Goal: Task Accomplishment & Management: Use online tool/utility

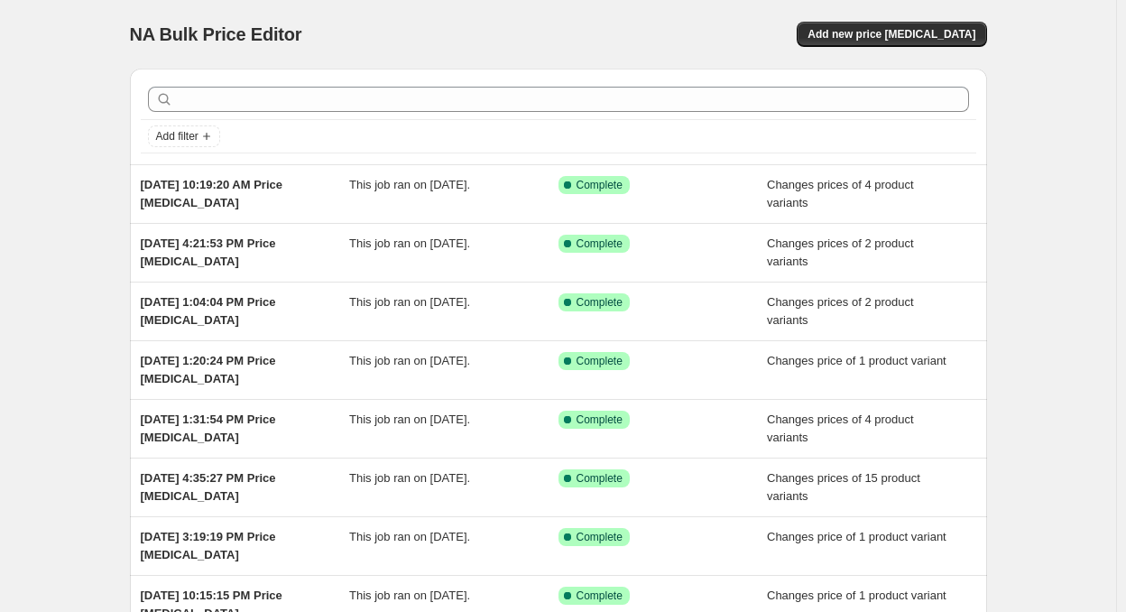
click at [955, 17] on div "NA Bulk Price Editor. This page is ready NA Bulk Price Editor Add new price [ME…" at bounding box center [558, 34] width 857 height 69
click at [930, 38] on span "Add new price [MEDICAL_DATA]" at bounding box center [892, 34] width 168 height 14
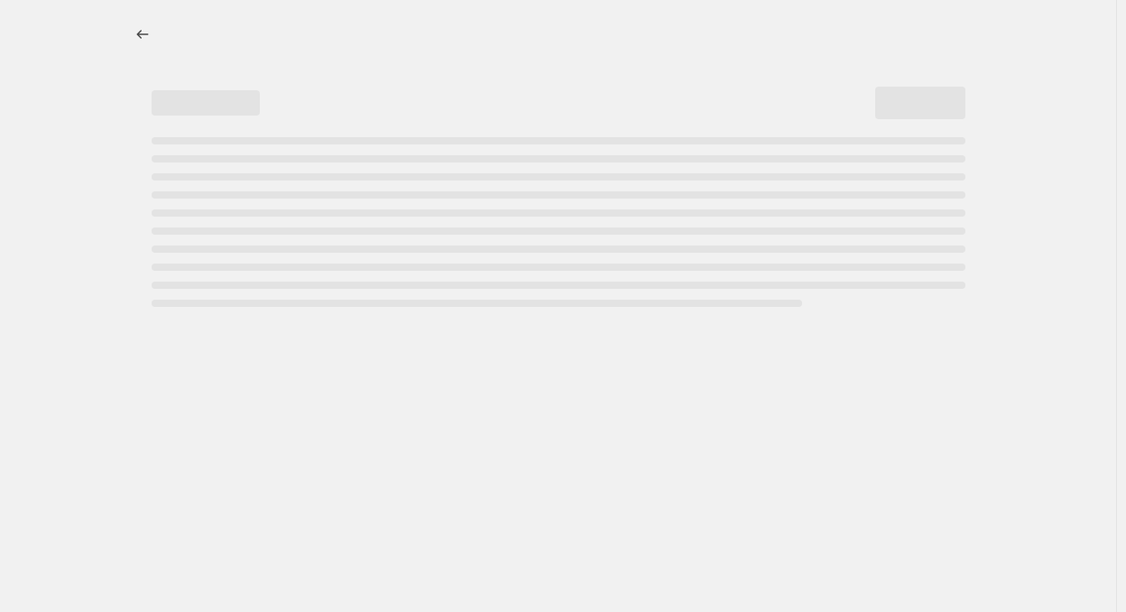
select select "percentage"
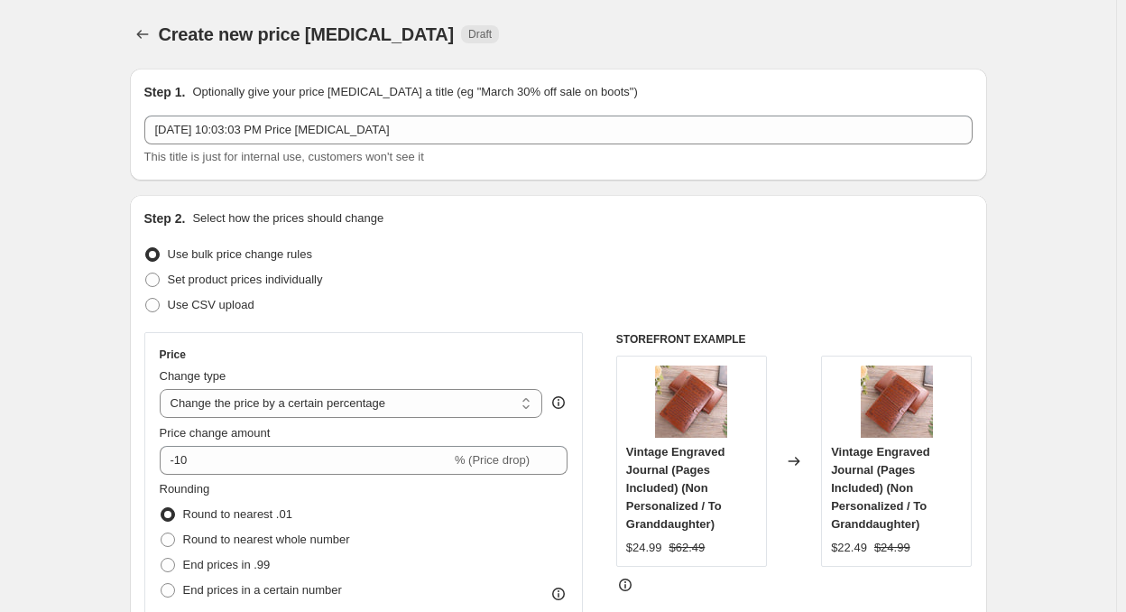
click at [215, 270] on label "Set product prices individually" at bounding box center [233, 279] width 179 height 25
click at [146, 272] on input "Set product prices individually" at bounding box center [145, 272] width 1 height 1
radio input "true"
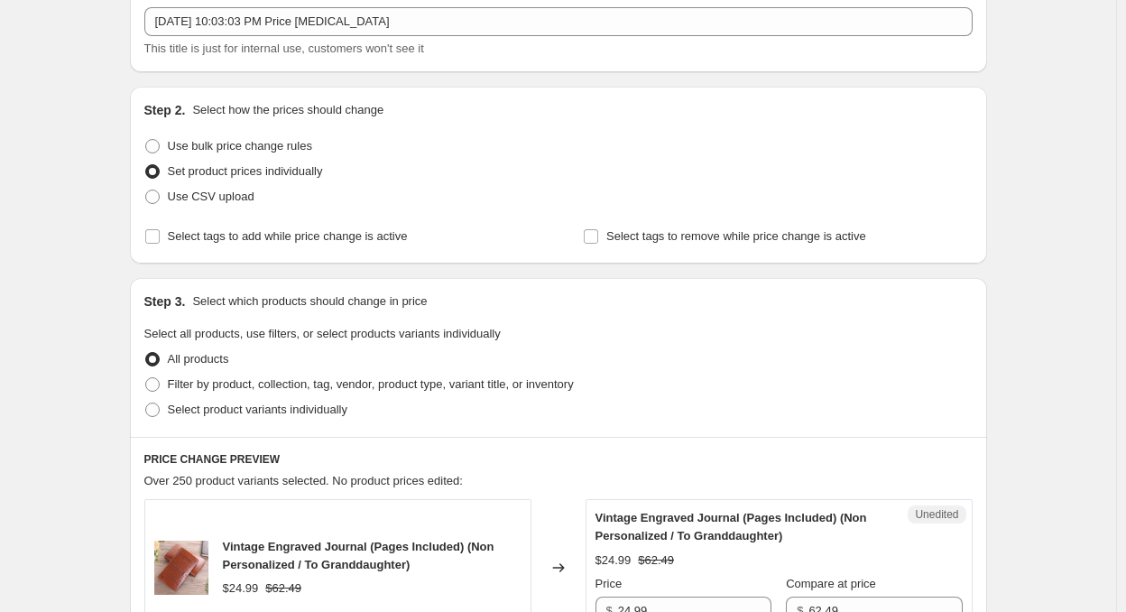
scroll to position [180, 0]
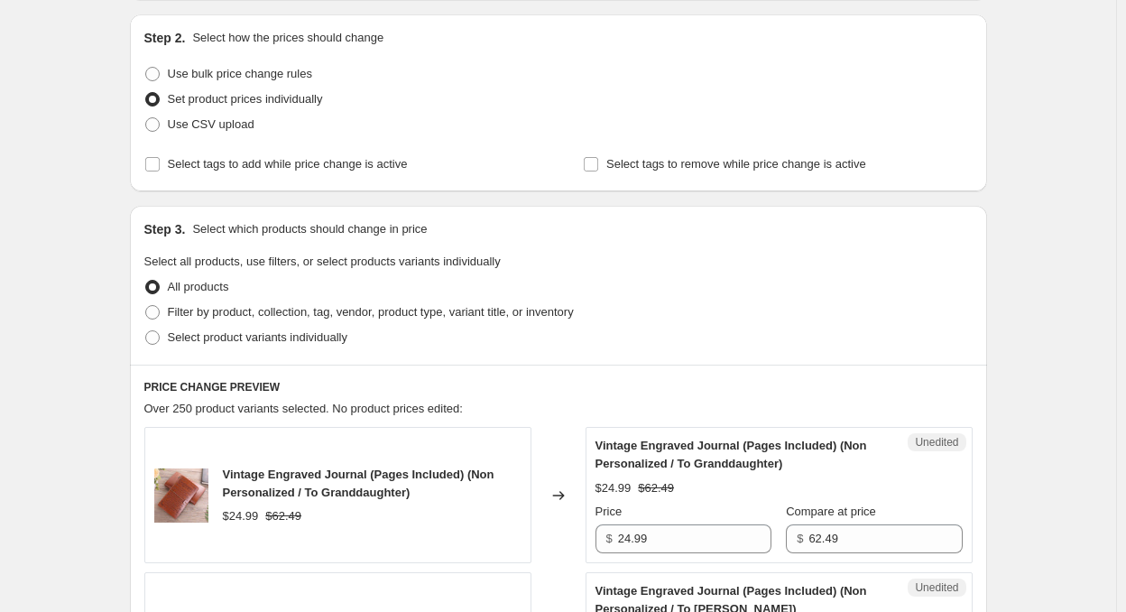
drag, startPoint x: 235, startPoint y: 327, endPoint x: 411, endPoint y: 324, distance: 176.0
click at [235, 326] on label "Select product variants individually" at bounding box center [245, 337] width 203 height 25
click at [146, 330] on input "Select product variants individually" at bounding box center [145, 330] width 1 height 1
radio input "true"
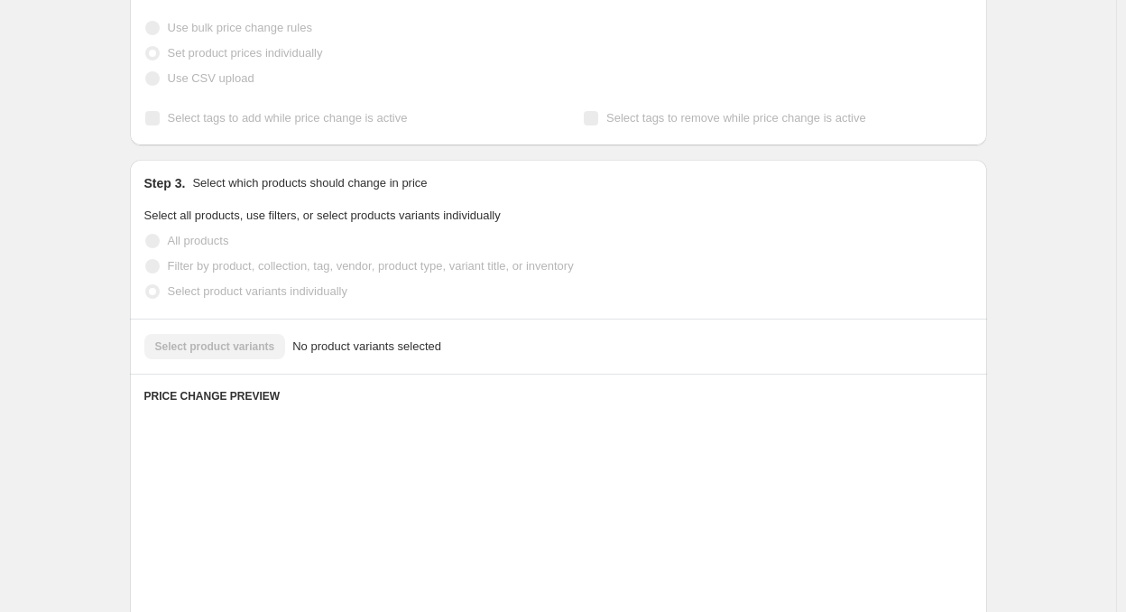
scroll to position [271, 0]
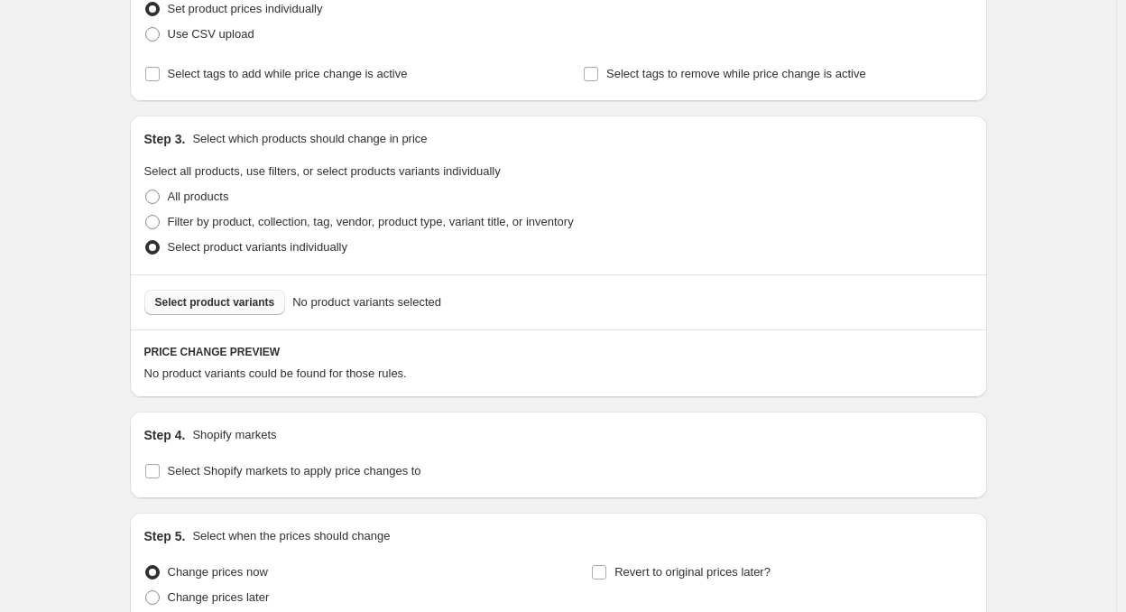
click at [203, 296] on span "Select product variants" at bounding box center [215, 302] width 120 height 14
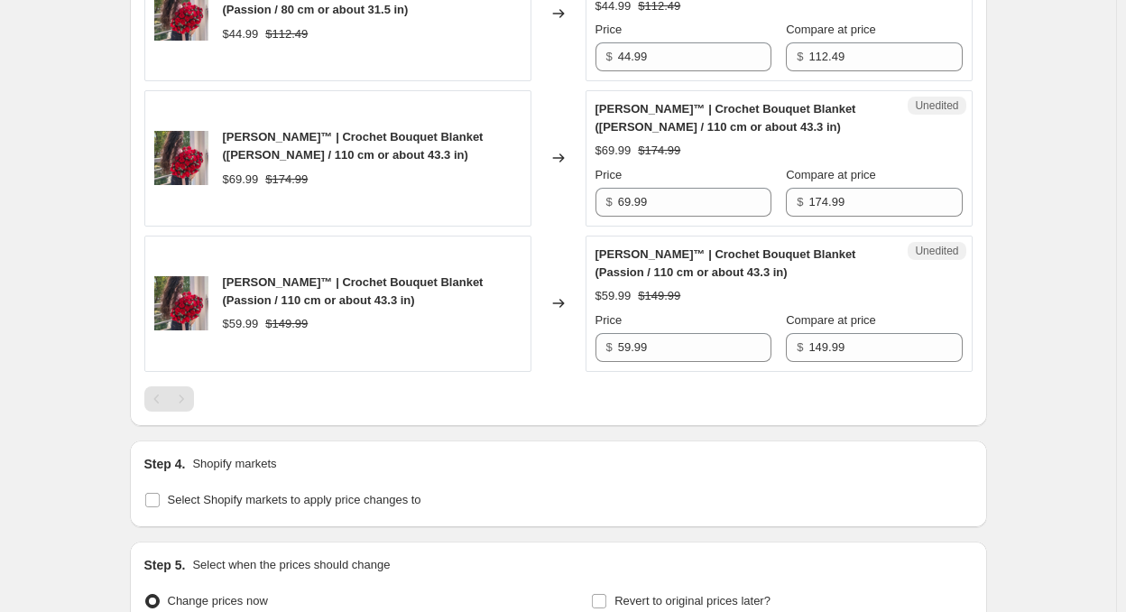
scroll to position [1054, 0]
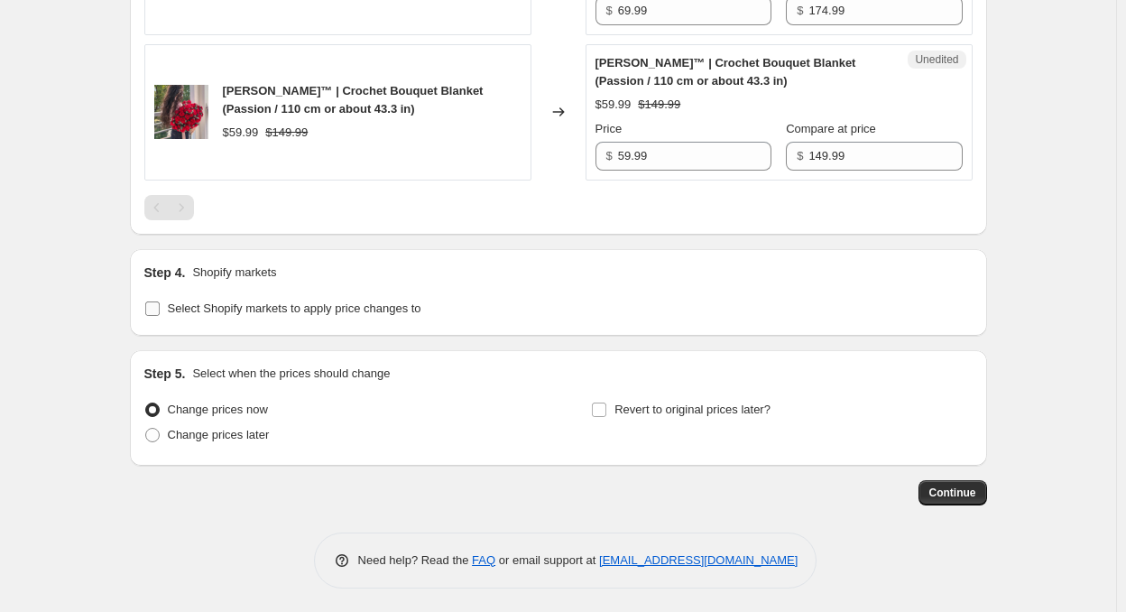
click at [242, 310] on span "Select Shopify markets to apply price changes to" at bounding box center [295, 308] width 254 height 14
click at [160, 310] on input "Select Shopify markets to apply price changes to" at bounding box center [152, 308] width 14 height 14
checkbox input "true"
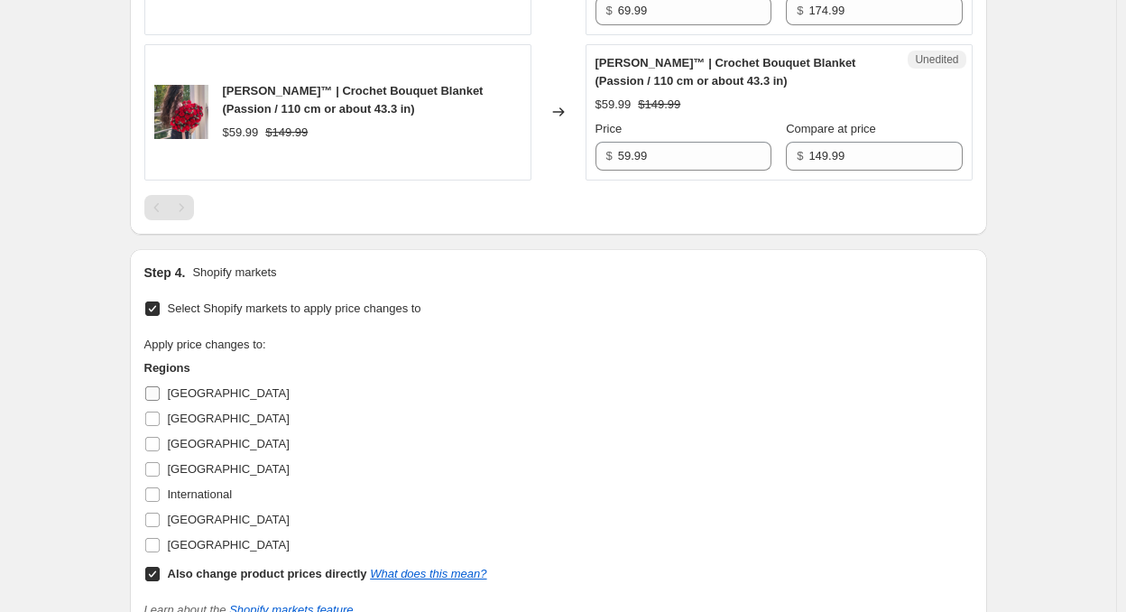
click at [181, 389] on span "[GEOGRAPHIC_DATA]" at bounding box center [229, 393] width 122 height 14
click at [160, 389] on input "[GEOGRAPHIC_DATA]" at bounding box center [152, 393] width 14 height 14
checkbox input "true"
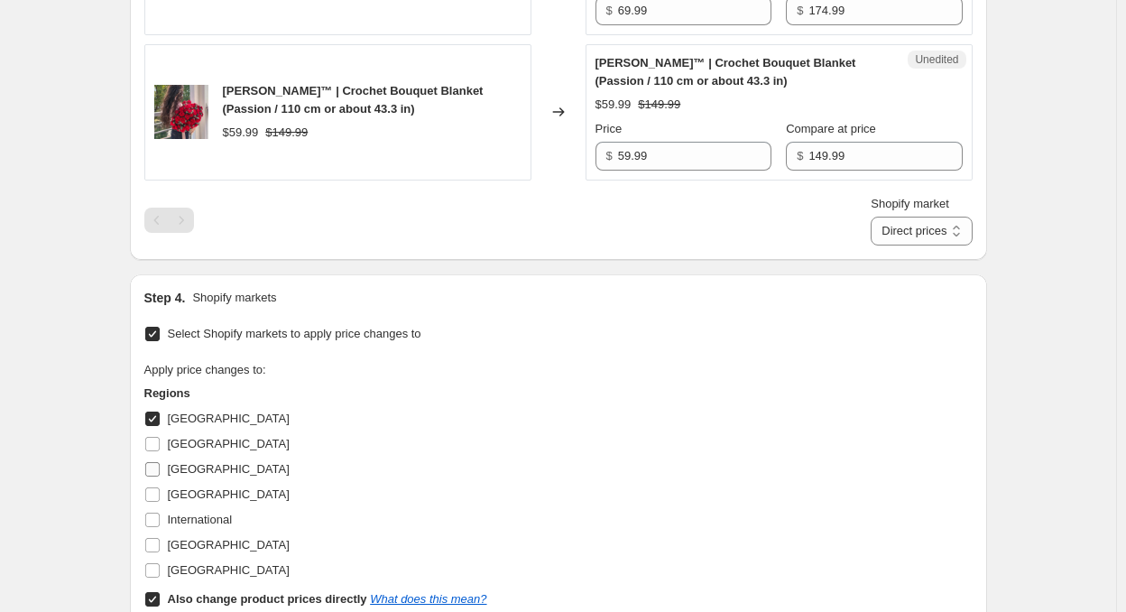
click at [177, 464] on span "[GEOGRAPHIC_DATA]" at bounding box center [229, 469] width 122 height 14
click at [160, 464] on input "[GEOGRAPHIC_DATA]" at bounding box center [152, 469] width 14 height 14
checkbox input "true"
click at [179, 494] on span "[GEOGRAPHIC_DATA]" at bounding box center [229, 494] width 122 height 14
click at [160, 494] on input "[GEOGRAPHIC_DATA]" at bounding box center [152, 494] width 14 height 14
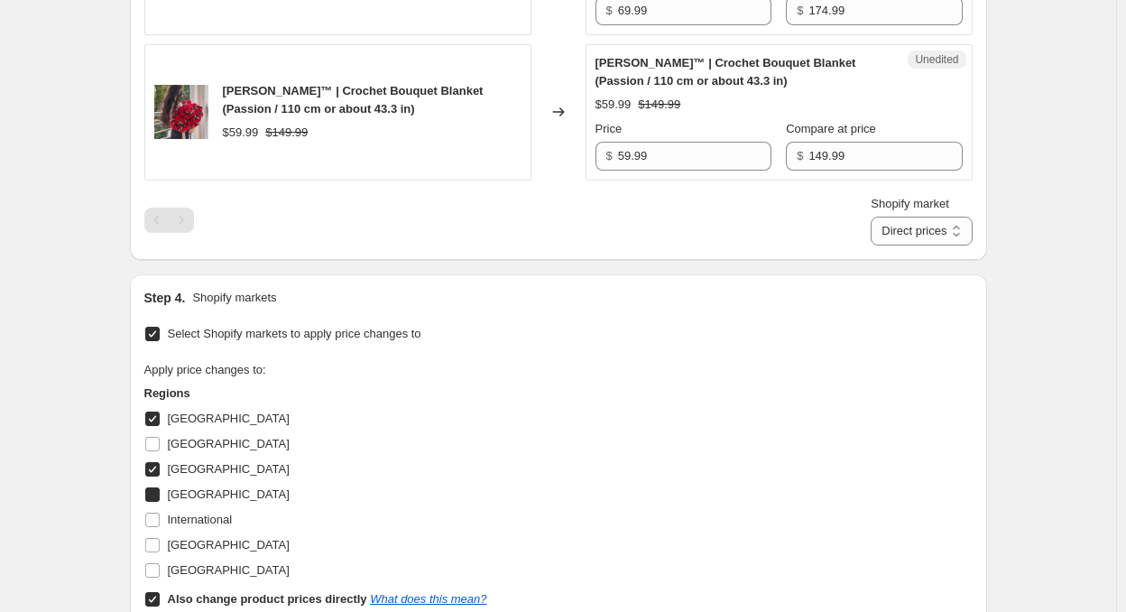
checkbox input "true"
click at [192, 540] on span "[GEOGRAPHIC_DATA]" at bounding box center [229, 545] width 122 height 14
click at [160, 540] on input "[GEOGRAPHIC_DATA]" at bounding box center [152, 545] width 14 height 14
checkbox input "true"
click at [195, 595] on b "Also change product prices directly" at bounding box center [267, 599] width 199 height 14
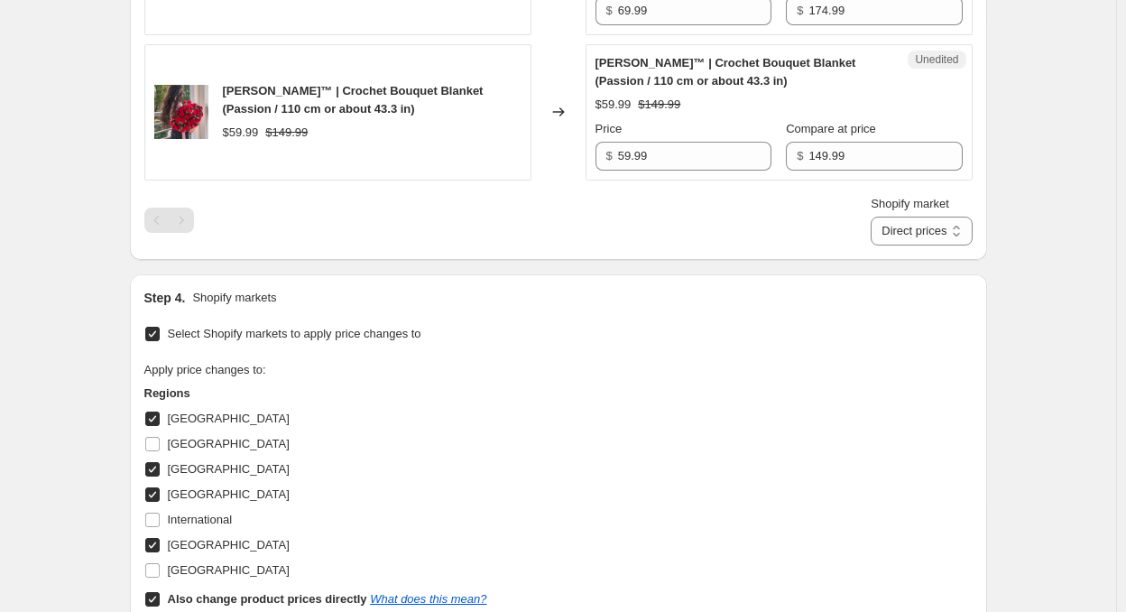
click at [160, 595] on input "Also change product prices directly What does this mean?" at bounding box center [152, 599] width 14 height 14
checkbox input "false"
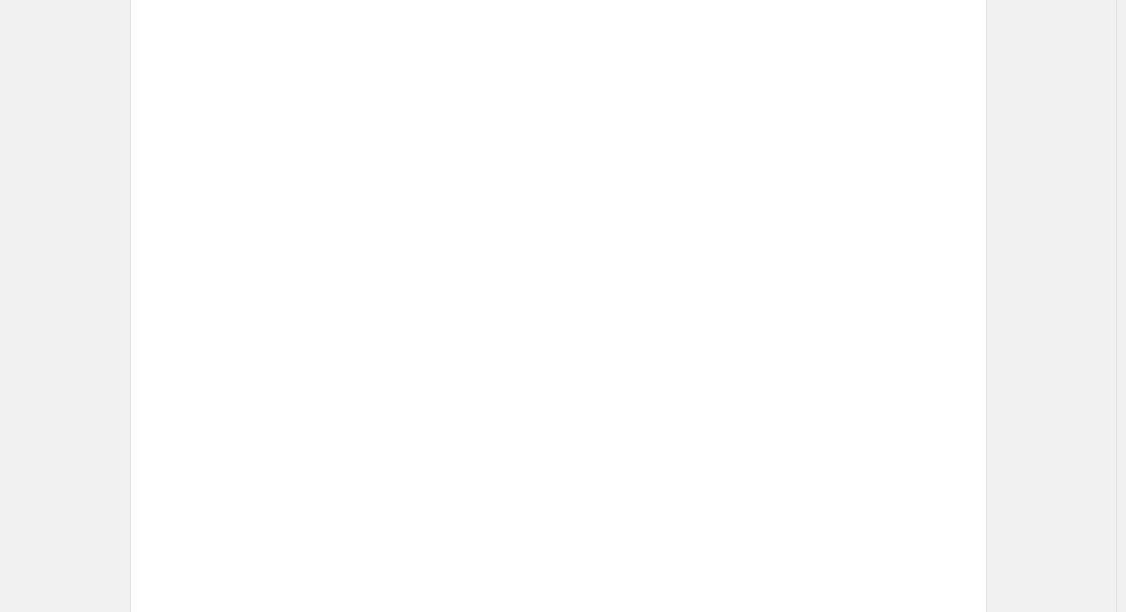
click at [747, 479] on div "Unedited Placeholder $53.15 $59.05 Price $ 53.15 Compare at price $ 59.05" at bounding box center [779, 430] width 387 height 118
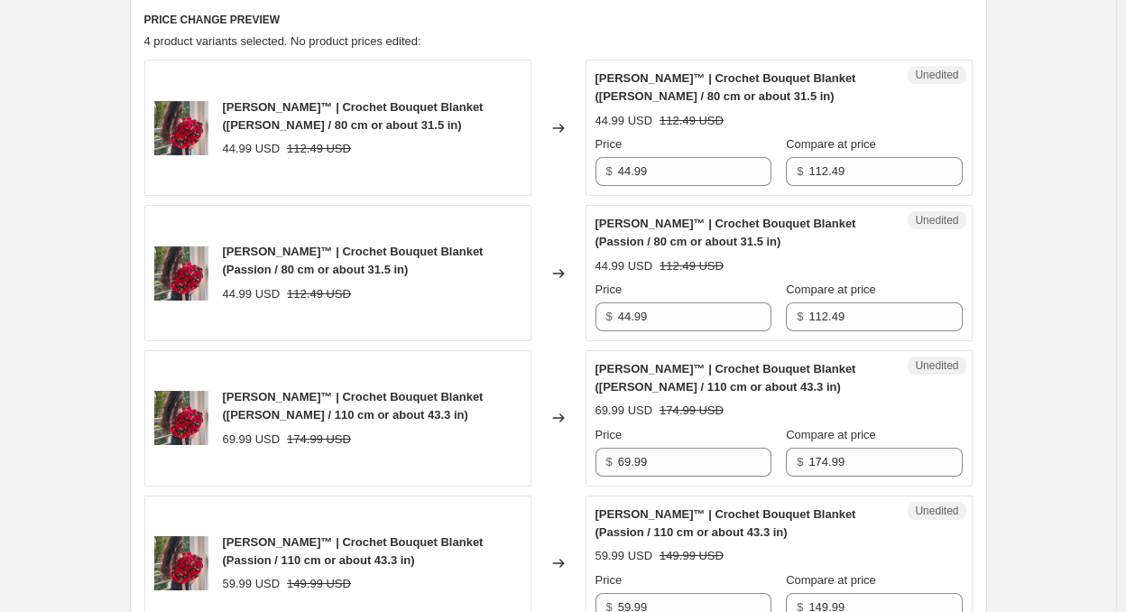
scroll to position [693, 0]
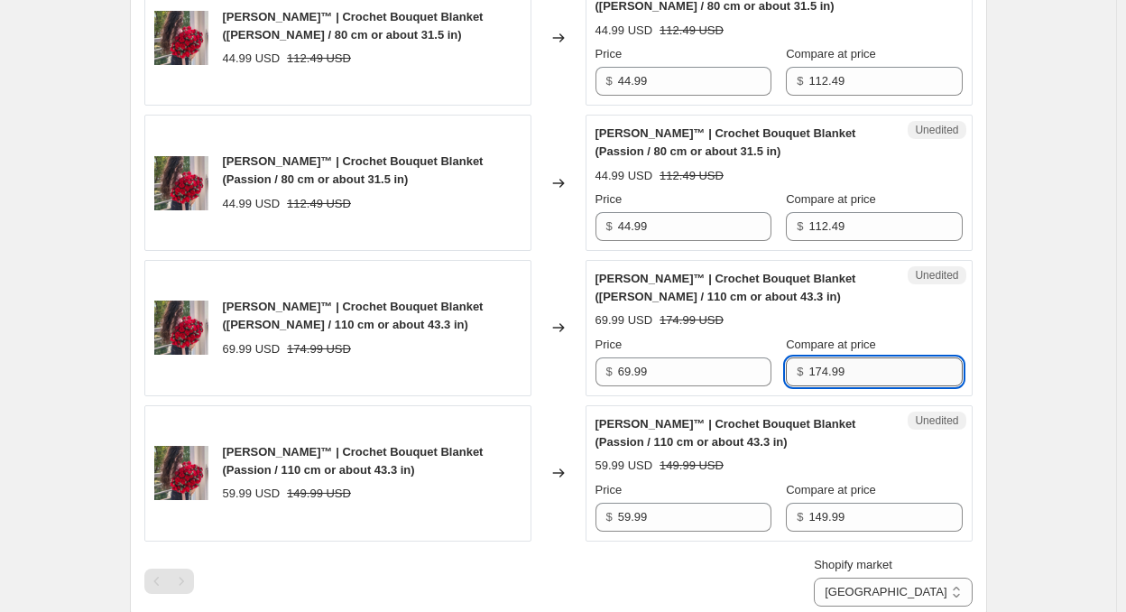
click at [898, 357] on input "174.99" at bounding box center [884, 371] width 153 height 29
click at [1009, 356] on div "Create new price [MEDICAL_DATA]. This page is ready Create new price [MEDICAL_D…" at bounding box center [558, 303] width 900 height 1992
click at [940, 605] on div "PRICE CHANGE PREVIEW 4 product variants selected. No product prices edited: [PE…" at bounding box center [558, 264] width 857 height 714
click at [947, 598] on select "[GEOGRAPHIC_DATA] [GEOGRAPHIC_DATA] [GEOGRAPHIC_DATA] [GEOGRAPHIC_DATA]" at bounding box center [893, 591] width 158 height 29
click at [899, 606] on select "[GEOGRAPHIC_DATA] [GEOGRAPHIC_DATA] [GEOGRAPHIC_DATA] [GEOGRAPHIC_DATA]" at bounding box center [893, 591] width 158 height 29
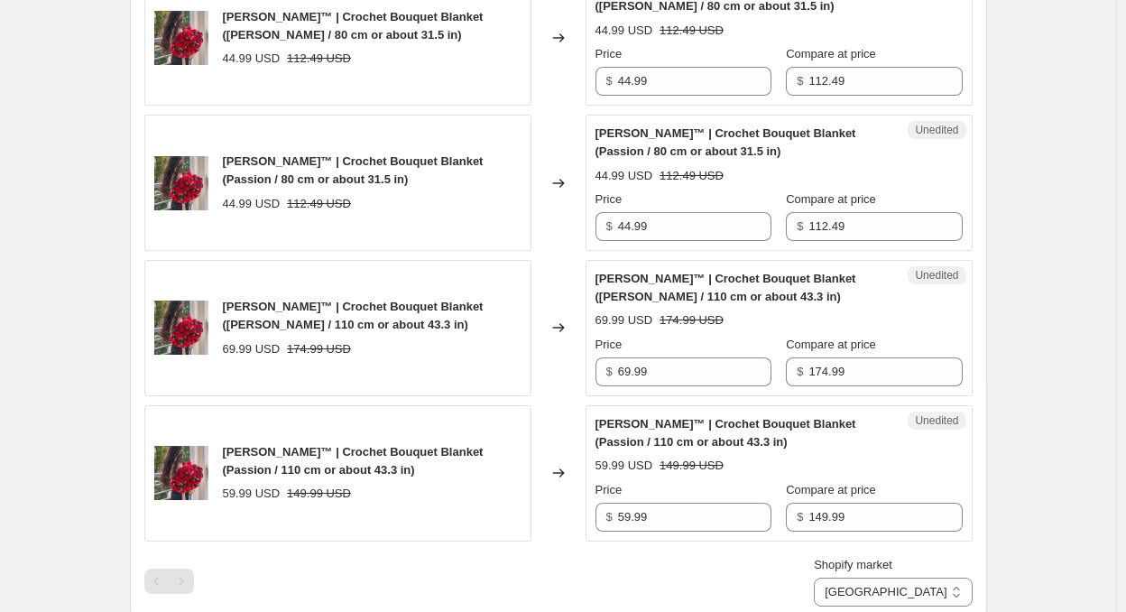
click at [1050, 486] on div "Create new price [MEDICAL_DATA]. This page is ready Create new price [MEDICAL_D…" at bounding box center [558, 303] width 1116 height 1992
drag, startPoint x: 1076, startPoint y: 185, endPoint x: 1067, endPoint y: 163, distance: 23.1
click at [1070, 171] on div "Create new price [MEDICAL_DATA]. This page is ready Create new price [MEDICAL_D…" at bounding box center [558, 303] width 1116 height 1992
click at [1057, 143] on div "Create new price [MEDICAL_DATA]. This page is ready Create new price [MEDICAL_D…" at bounding box center [558, 303] width 1116 height 1992
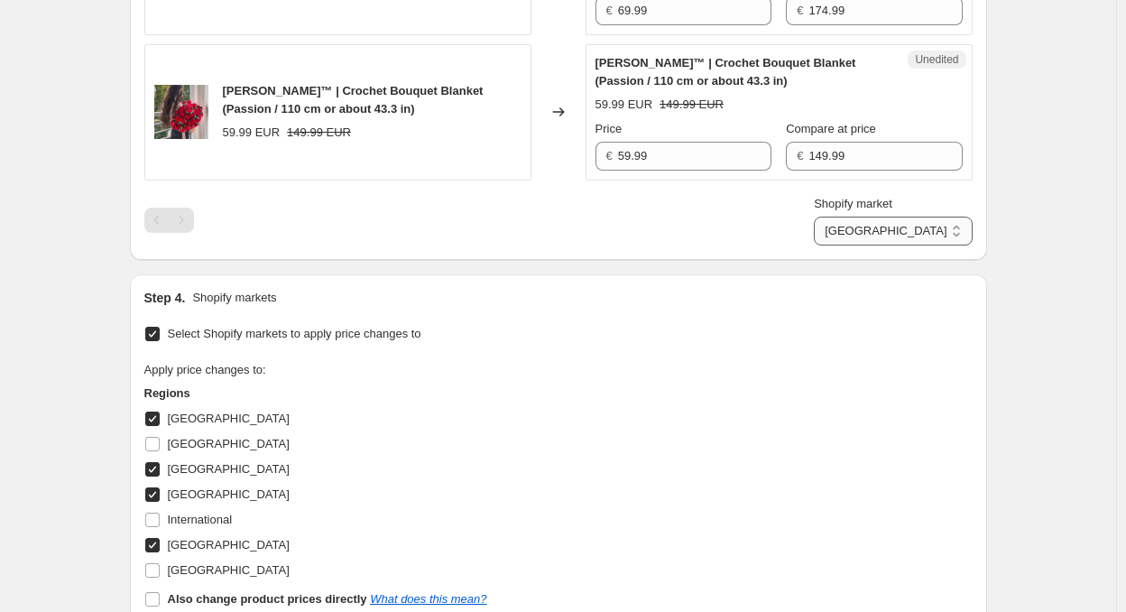
click at [938, 230] on select "[GEOGRAPHIC_DATA] [GEOGRAPHIC_DATA] [GEOGRAPHIC_DATA] [GEOGRAPHIC_DATA]" at bounding box center [893, 231] width 158 height 29
click at [893, 245] on select "[GEOGRAPHIC_DATA] [GEOGRAPHIC_DATA] [GEOGRAPHIC_DATA] [GEOGRAPHIC_DATA]" at bounding box center [893, 231] width 158 height 29
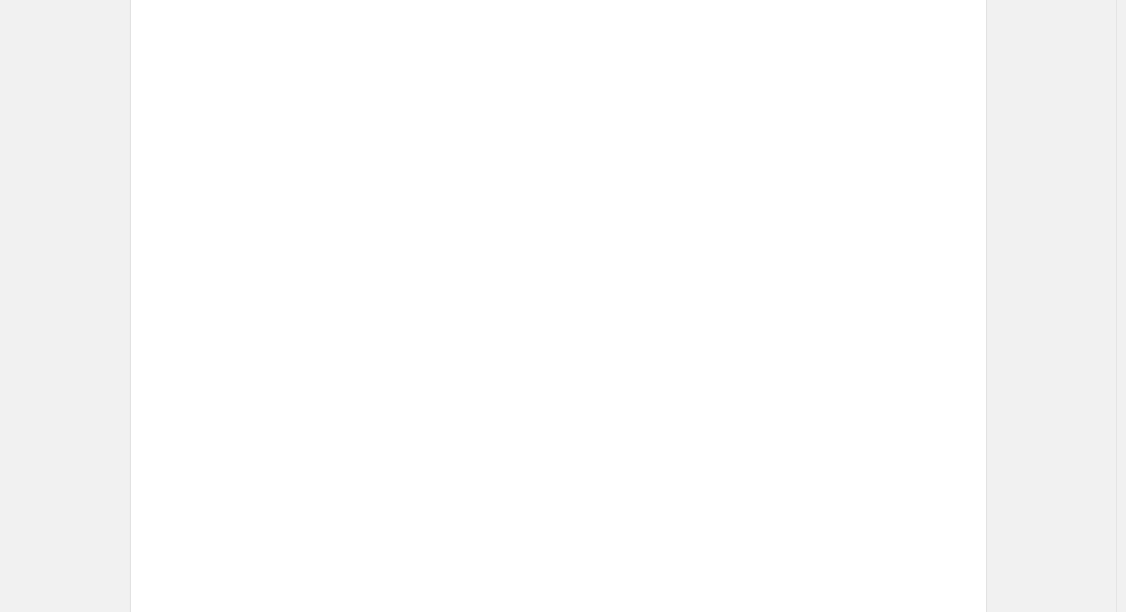
click at [928, 306] on div "Compare at price" at bounding box center [889, 310] width 148 height 18
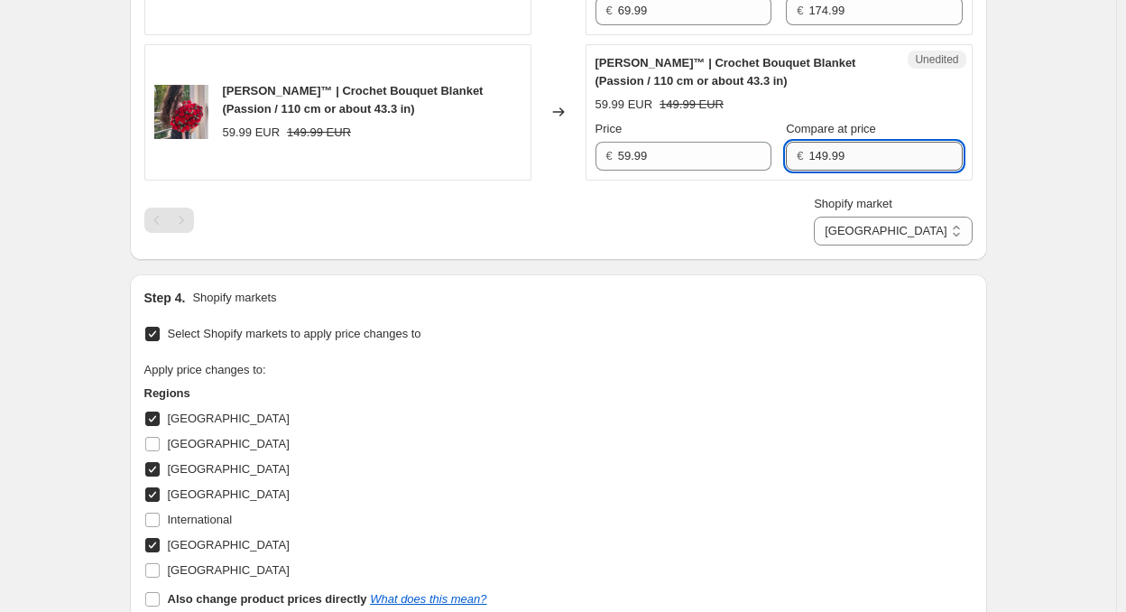
click at [872, 162] on input "149.99" at bounding box center [884, 156] width 153 height 29
click at [937, 233] on select "[GEOGRAPHIC_DATA] [GEOGRAPHIC_DATA] [GEOGRAPHIC_DATA] [GEOGRAPHIC_DATA]" at bounding box center [893, 231] width 158 height 29
click at [893, 217] on select "[GEOGRAPHIC_DATA] [GEOGRAPHIC_DATA] [GEOGRAPHIC_DATA] [GEOGRAPHIC_DATA]" at bounding box center [893, 231] width 158 height 29
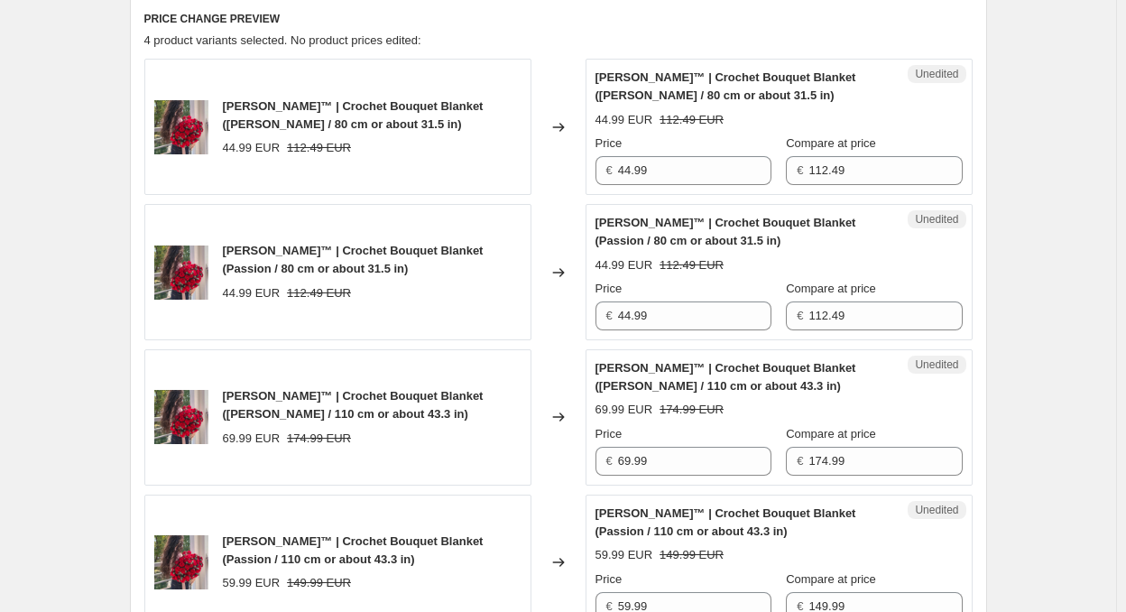
scroll to position [603, 0]
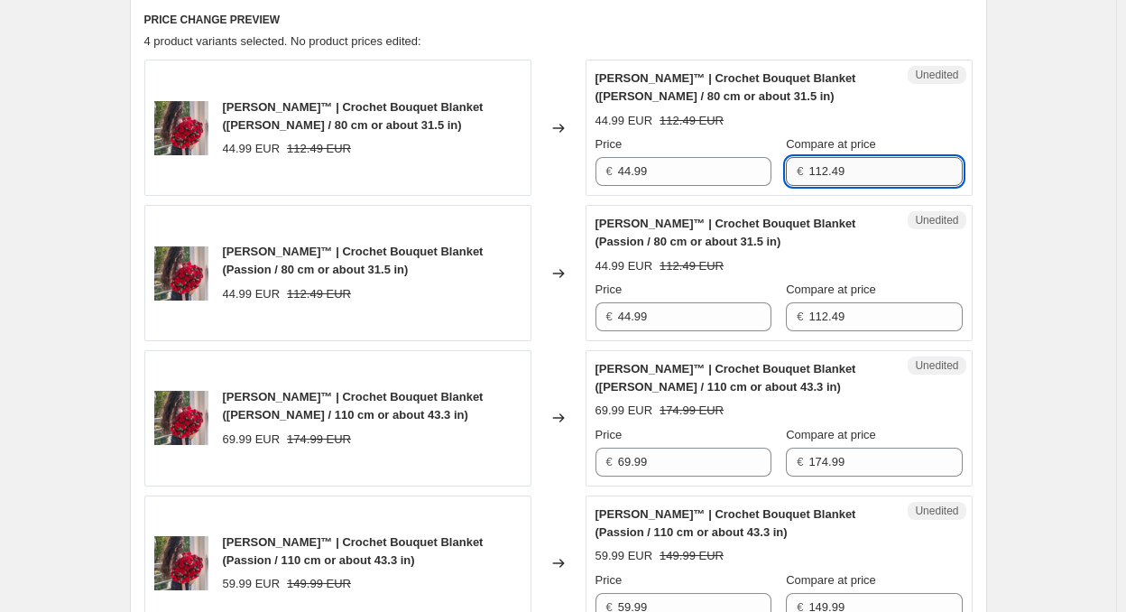
click at [900, 167] on input "112.49" at bounding box center [884, 171] width 153 height 29
click at [704, 313] on input "44.99" at bounding box center [694, 316] width 153 height 29
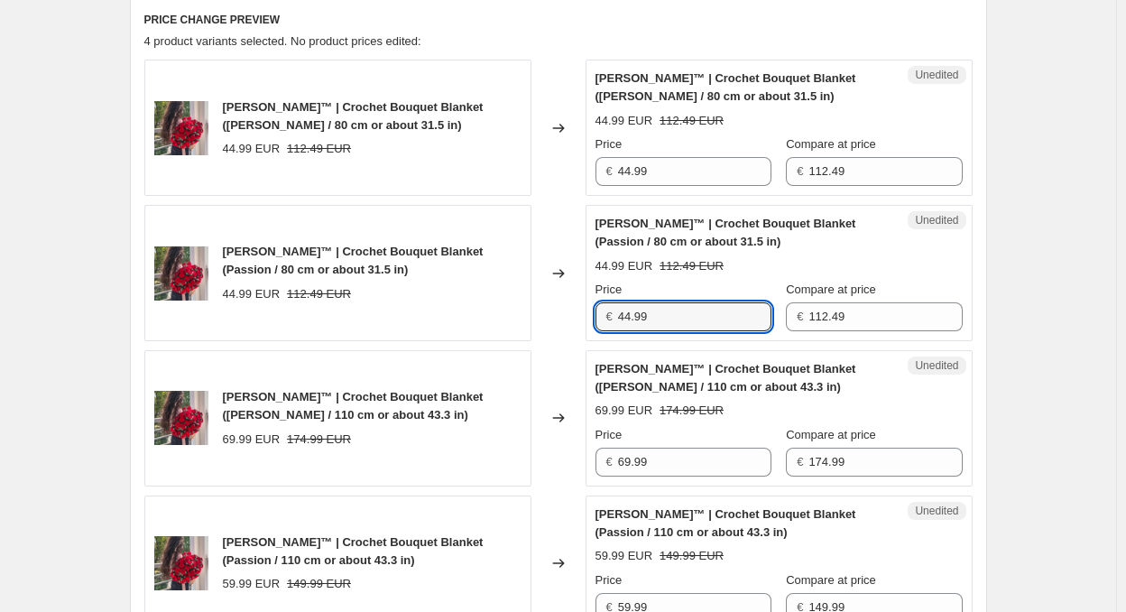
click at [733, 444] on div "Price € 69.99" at bounding box center [683, 451] width 176 height 51
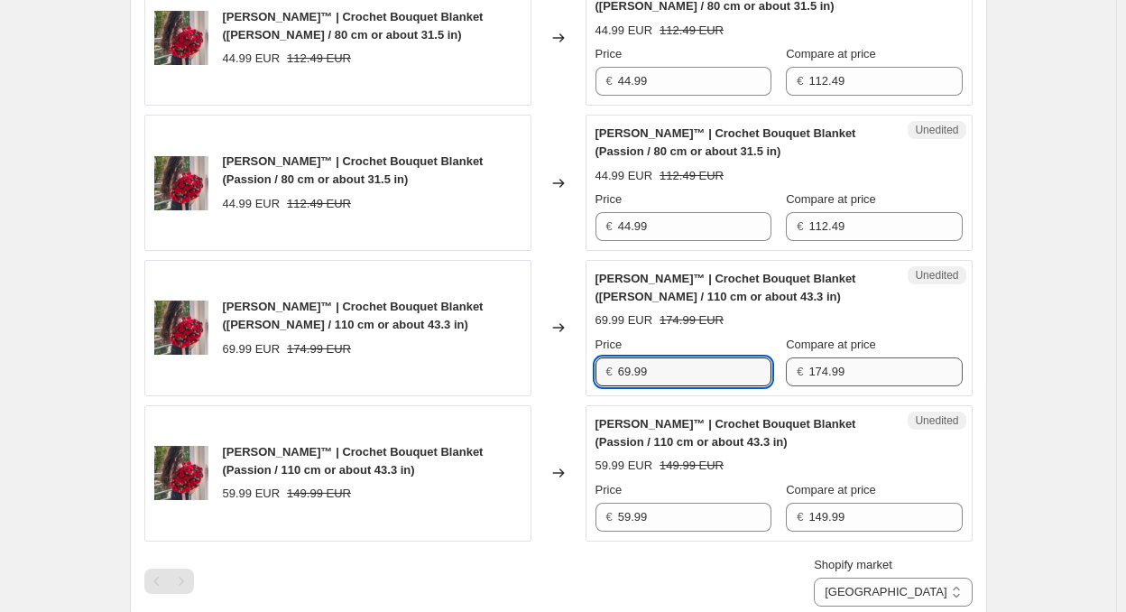
drag, startPoint x: 665, startPoint y: 369, endPoint x: 839, endPoint y: 369, distance: 174.1
click at [666, 369] on input "69.99" at bounding box center [694, 371] width 153 height 29
click at [859, 367] on input "174.99" at bounding box center [884, 371] width 153 height 29
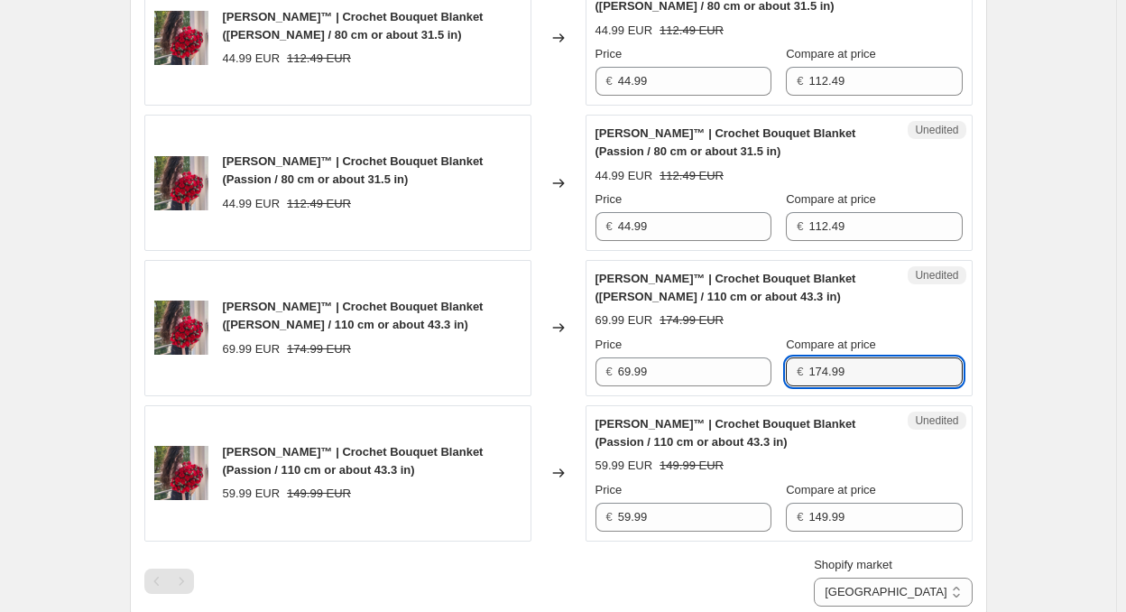
drag, startPoint x: 696, startPoint y: 546, endPoint x: 840, endPoint y: 504, distance: 150.2
click at [696, 544] on div "[PERSON_NAME]™ | Crochet Bouquet Blanket ([PERSON_NAME] / 80 cm or about 31.5 i…" at bounding box center [558, 287] width 828 height 636
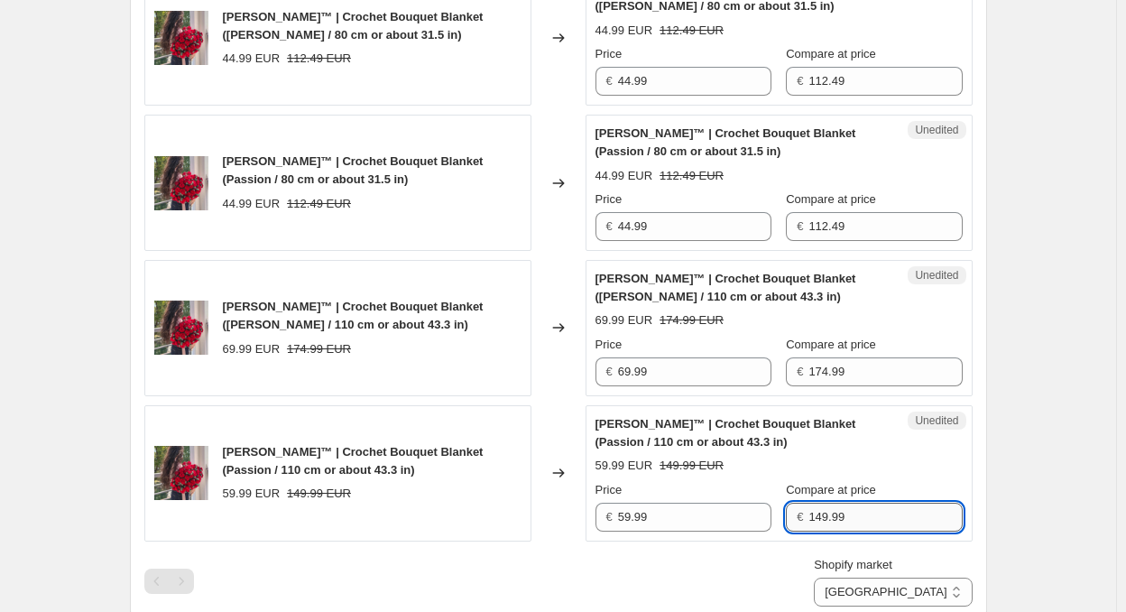
click at [852, 503] on input "149.99" at bounding box center [884, 517] width 153 height 29
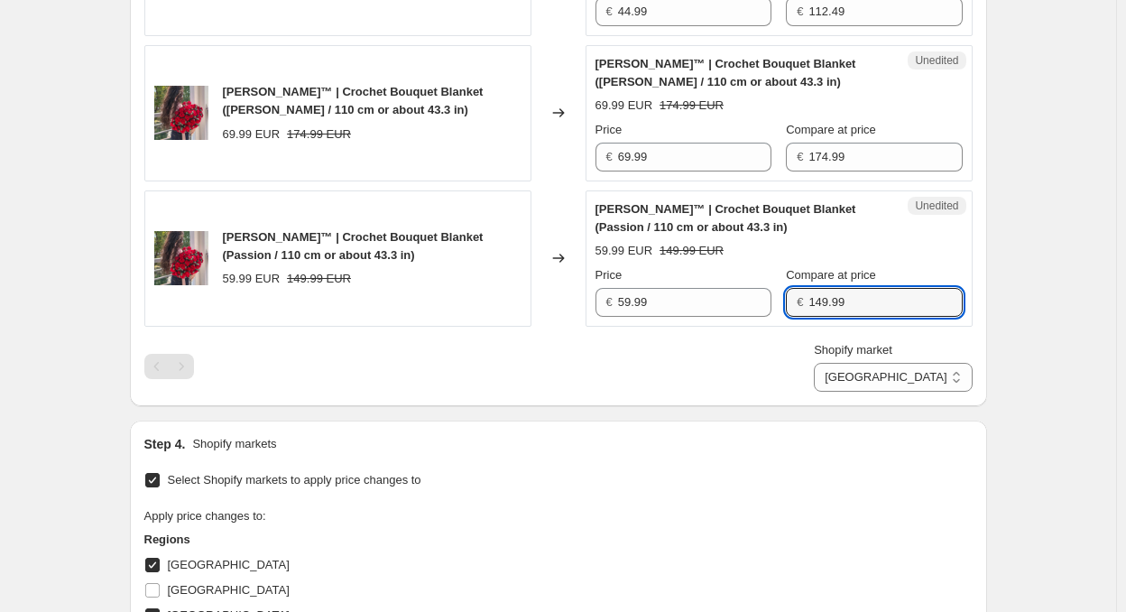
scroll to position [1144, 0]
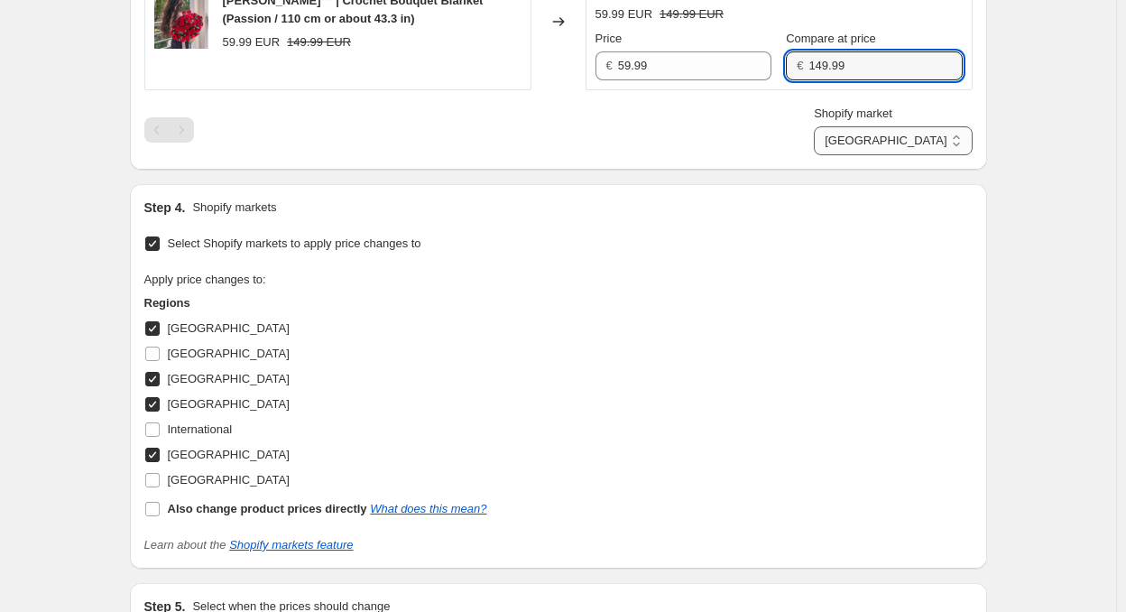
click at [933, 139] on select "[GEOGRAPHIC_DATA] [GEOGRAPHIC_DATA] [GEOGRAPHIC_DATA] [GEOGRAPHIC_DATA]" at bounding box center [893, 140] width 158 height 29
select select "7201521733"
click at [855, 155] on select "[GEOGRAPHIC_DATA] [GEOGRAPHIC_DATA] [GEOGRAPHIC_DATA] [GEOGRAPHIC_DATA]" at bounding box center [893, 140] width 158 height 29
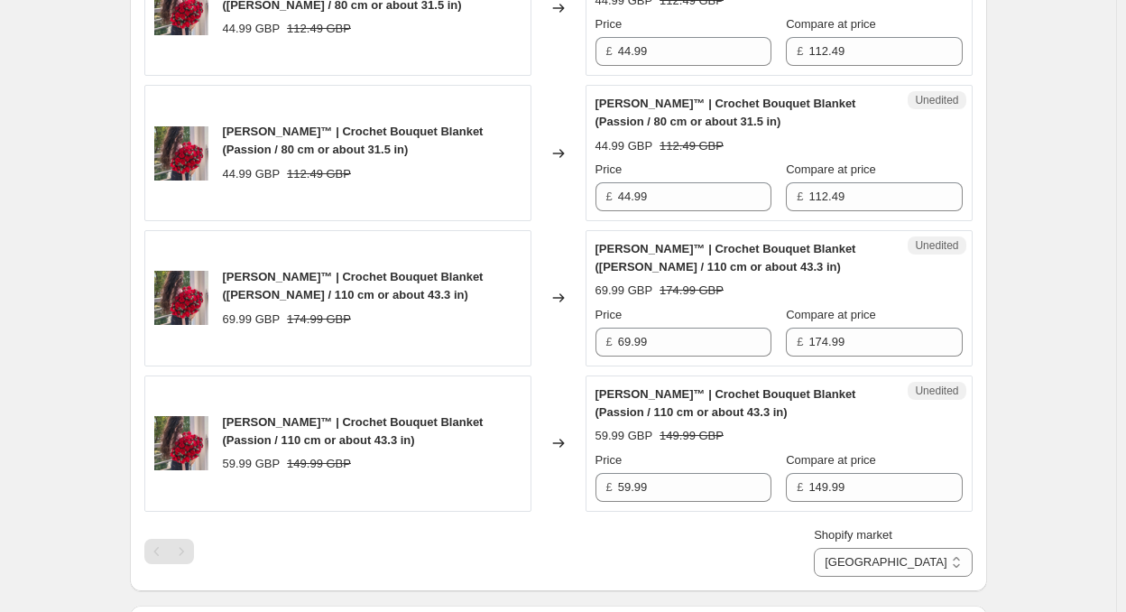
scroll to position [693, 0]
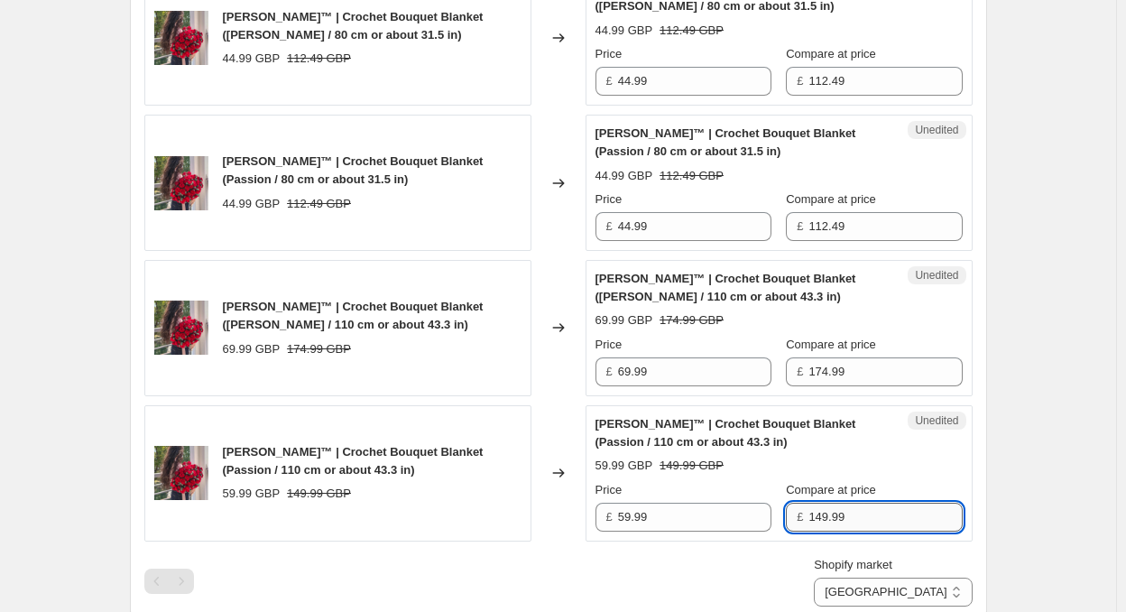
click at [891, 515] on input "149.99" at bounding box center [884, 517] width 153 height 29
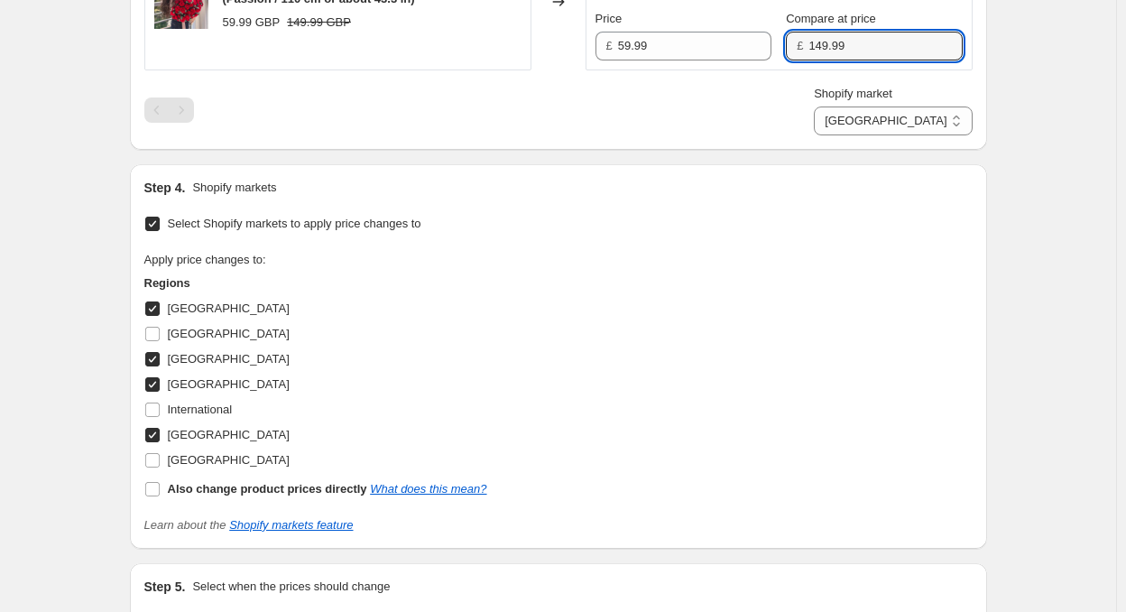
scroll to position [1017, 0]
